Goal: Entertainment & Leisure: Consume media (video, audio)

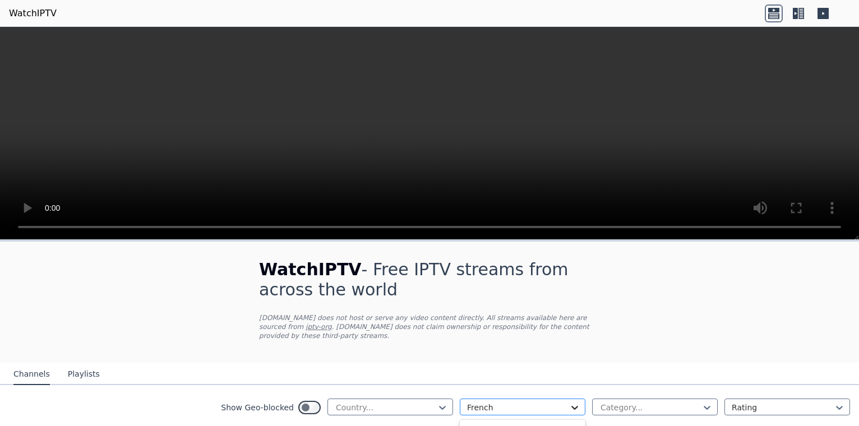
click at [571, 406] on icon at bounding box center [574, 408] width 7 height 4
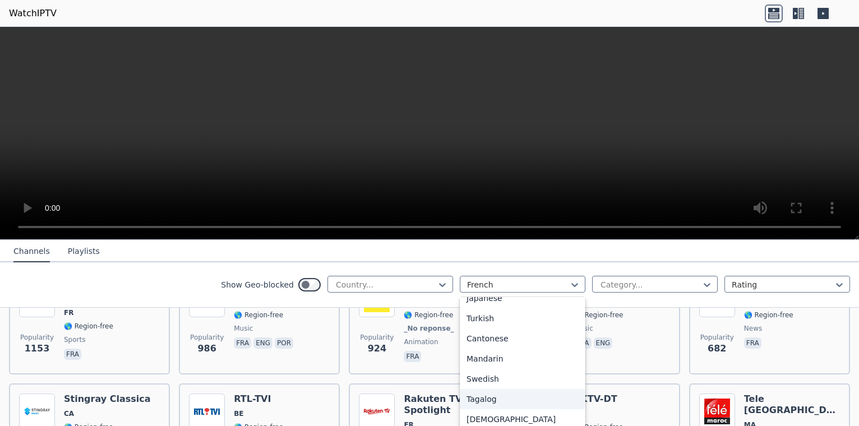
scroll to position [280, 0]
click at [508, 389] on div "Tagalog" at bounding box center [523, 392] width 126 height 20
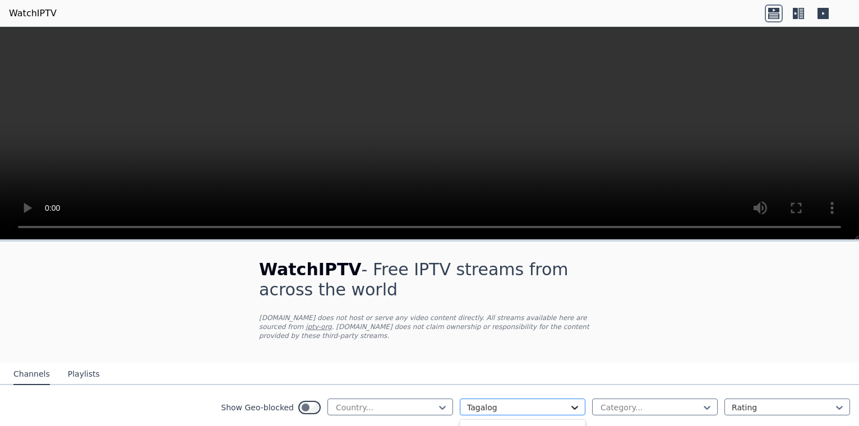
click at [569, 402] on icon at bounding box center [574, 407] width 11 height 11
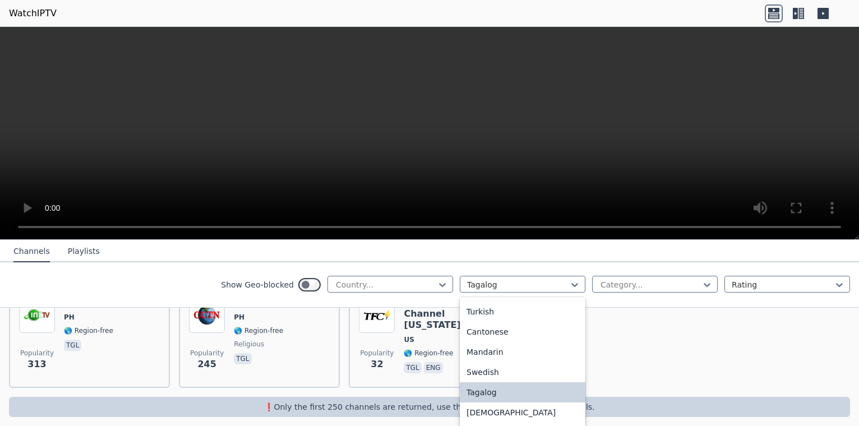
scroll to position [133, 0]
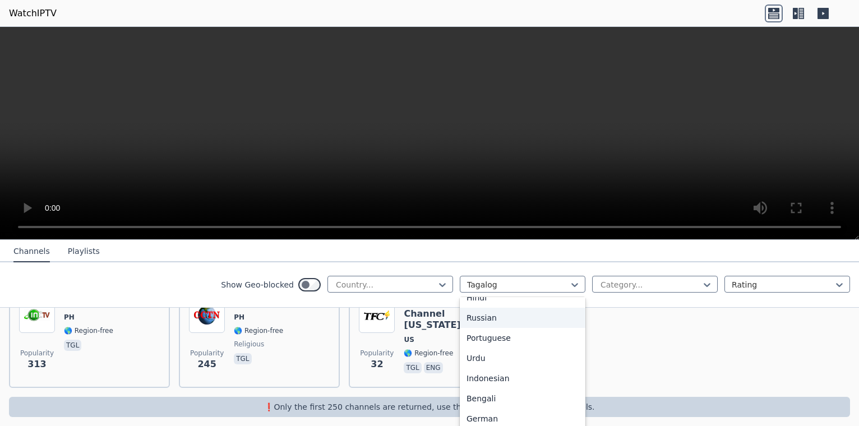
click at [505, 317] on div "Russian" at bounding box center [523, 318] width 126 height 20
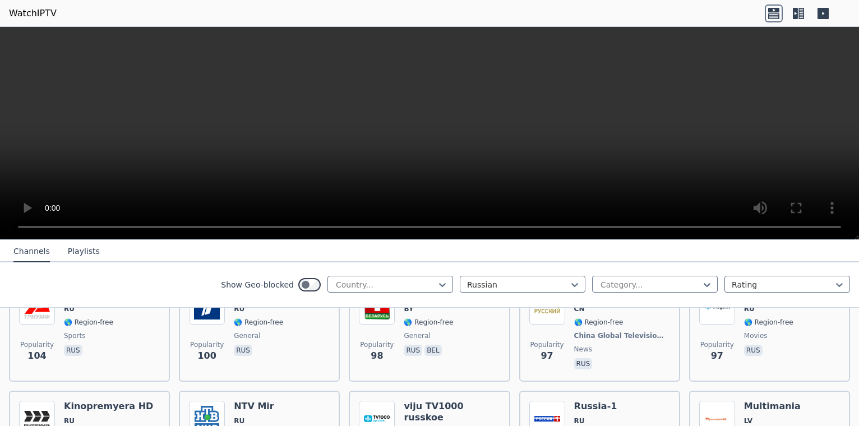
scroll to position [1188, 0]
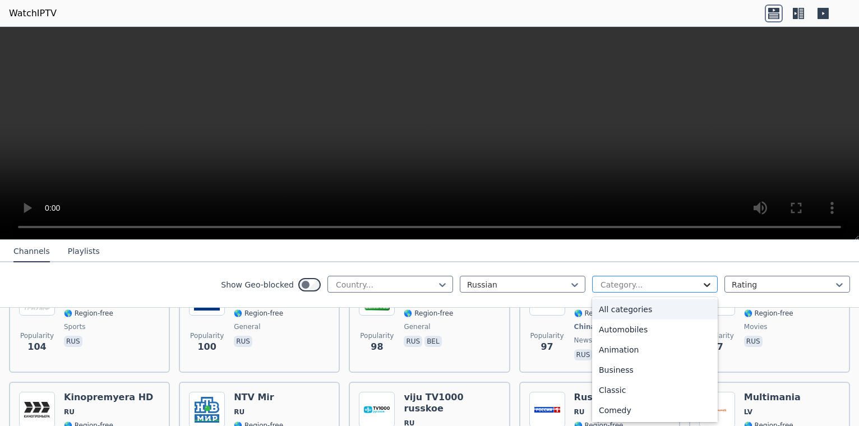
click at [701, 287] on icon at bounding box center [706, 284] width 11 height 11
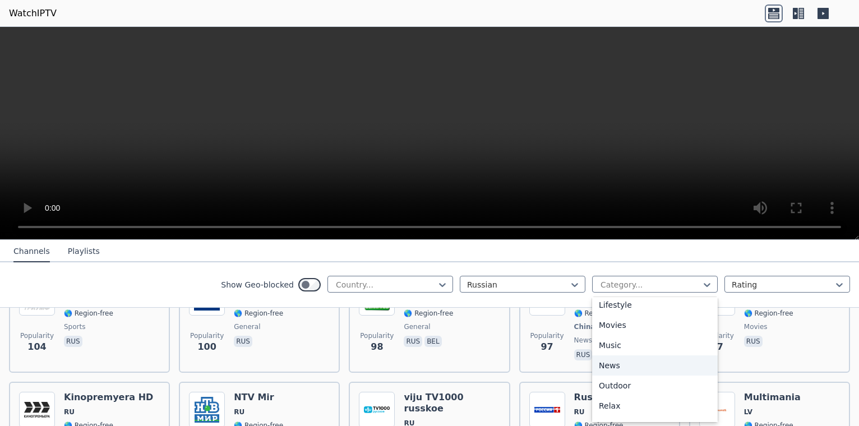
click at [614, 366] on div "News" at bounding box center [655, 366] width 126 height 20
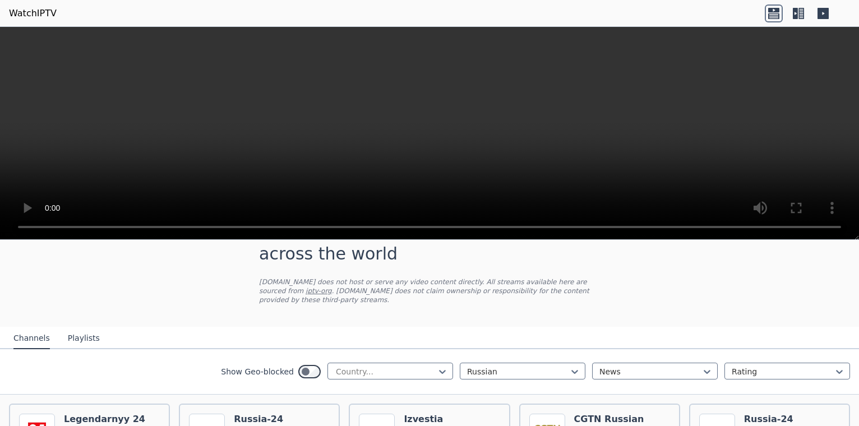
scroll to position [28, 0]
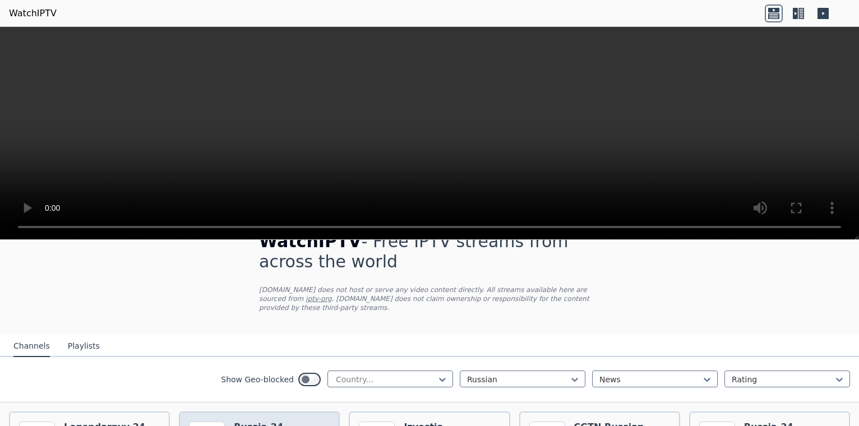
click at [570, 374] on icon at bounding box center [574, 379] width 11 height 11
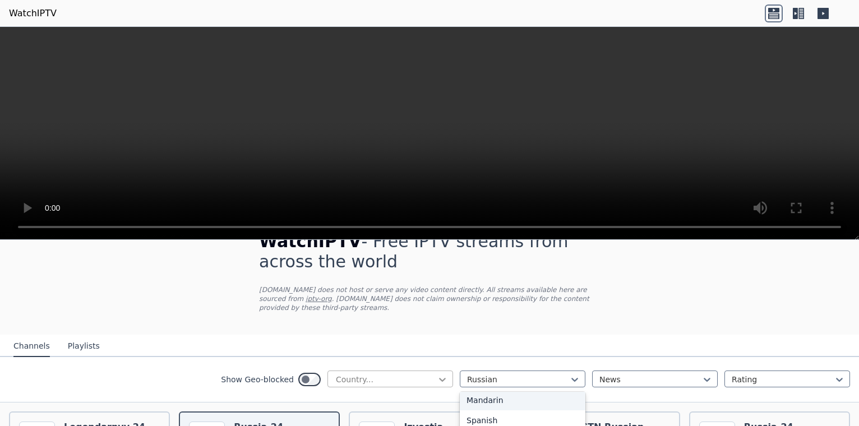
click at [439, 378] on icon at bounding box center [442, 380] width 7 height 4
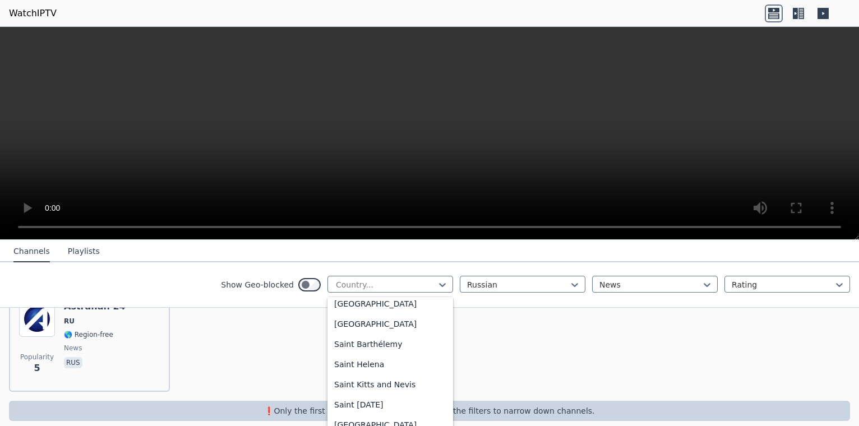
scroll to position [3120, 0]
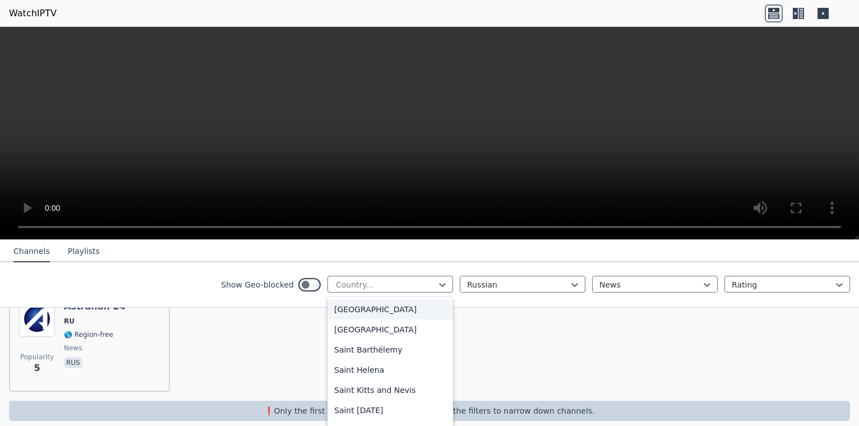
click at [367, 311] on div "[GEOGRAPHIC_DATA]" at bounding box center [390, 309] width 126 height 20
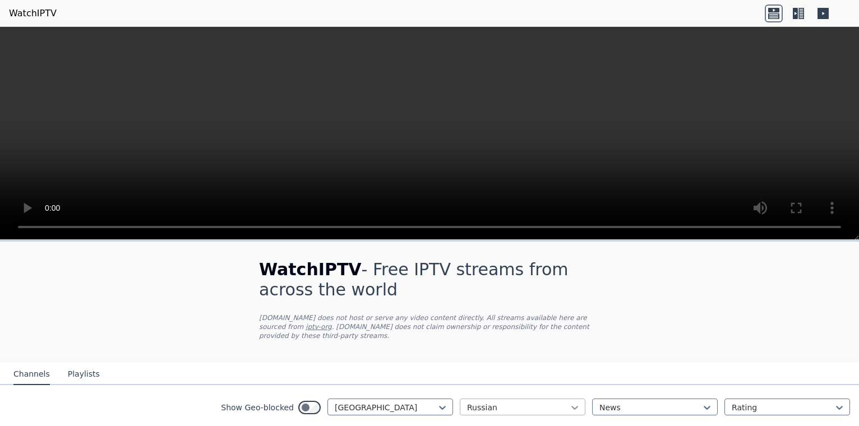
click at [569, 402] on icon at bounding box center [574, 407] width 11 height 11
click at [525, 420] on div "All languages" at bounding box center [523, 430] width 126 height 20
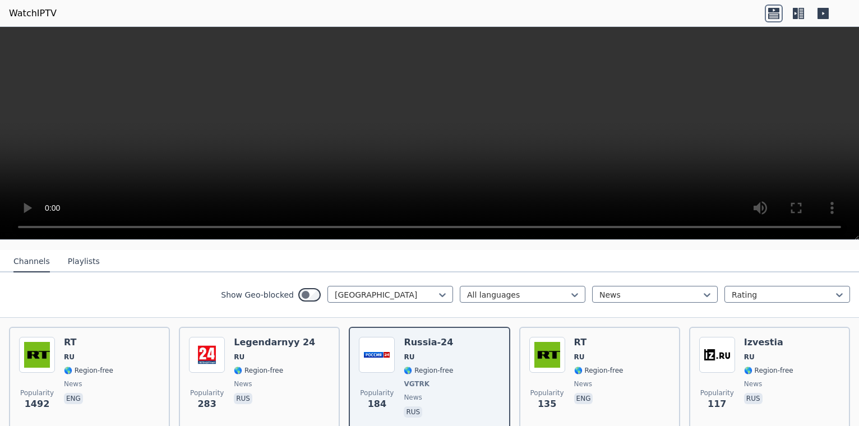
scroll to position [113, 0]
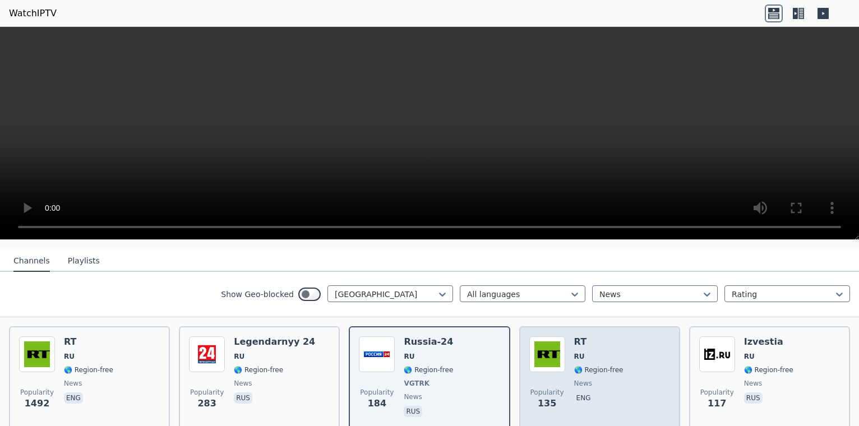
click at [590, 366] on span "🌎 Region-free" at bounding box center [598, 370] width 49 height 9
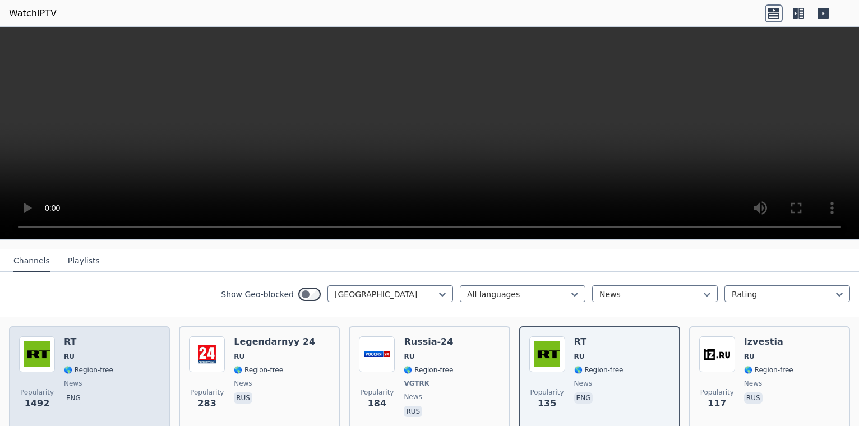
click at [89, 366] on span "🌎 Region-free" at bounding box center [88, 370] width 49 height 9
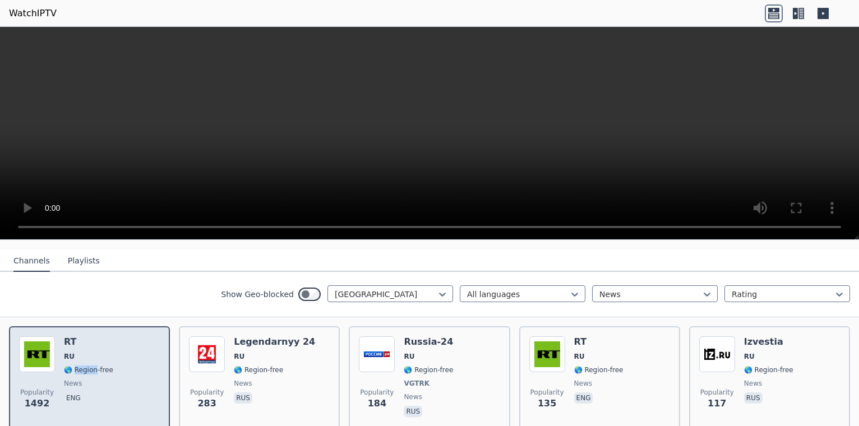
click at [89, 366] on span "🌎 Region-free" at bounding box center [88, 370] width 49 height 9
drag, startPoint x: 89, startPoint y: 357, endPoint x: 128, endPoint y: 364, distance: 39.9
click at [128, 364] on div "Popularity 1492 RT RU 🌎 Region-free news eng" at bounding box center [89, 377] width 141 height 83
